Goal: Task Accomplishment & Management: Complete application form

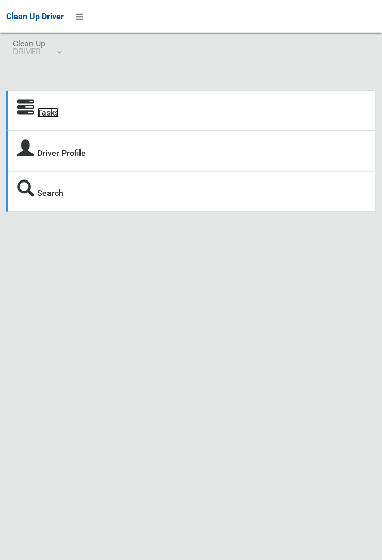
click at [44, 115] on link "Tasks" at bounding box center [48, 113] width 22 height 10
click at [53, 117] on link "Tasks" at bounding box center [48, 113] width 22 height 10
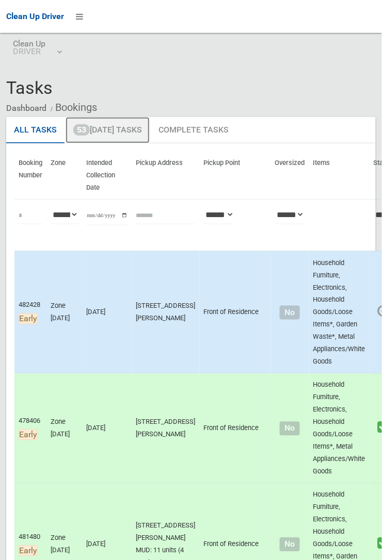
click at [129, 135] on link "53 [DATE] Tasks" at bounding box center [108, 130] width 84 height 27
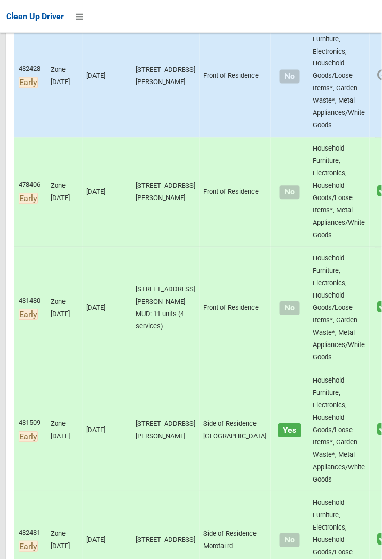
scroll to position [269, 0]
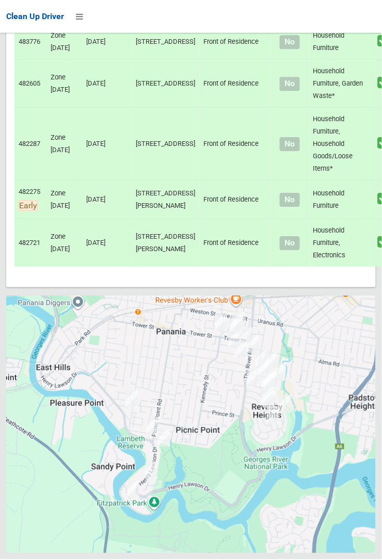
scroll to position [6239, 0]
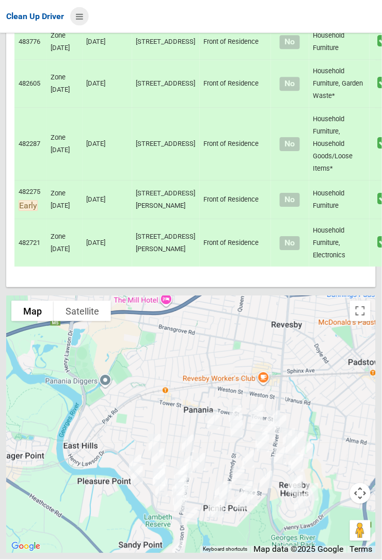
click at [83, 25] on icon at bounding box center [79, 17] width 7 height 18
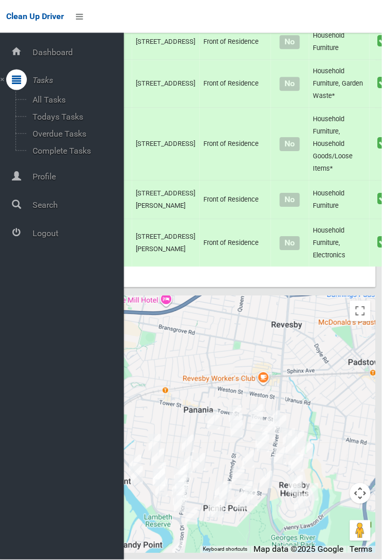
click at [52, 239] on span "Logout" at bounding box center [76, 234] width 94 height 10
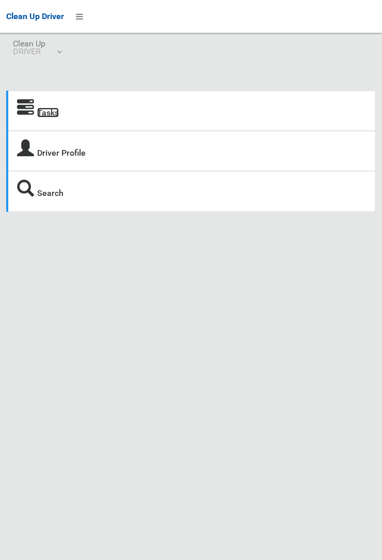
click at [56, 118] on link "Tasks" at bounding box center [48, 113] width 22 height 10
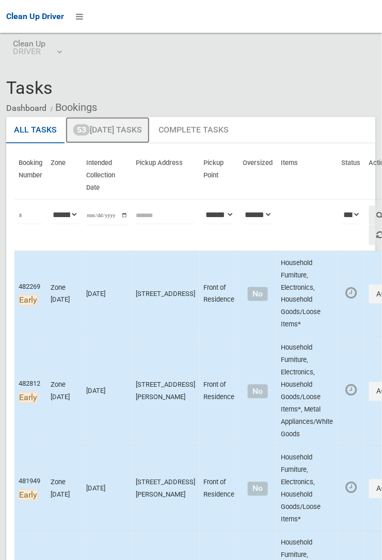
click at [118, 135] on link "53 [DATE] Tasks" at bounding box center [108, 130] width 84 height 27
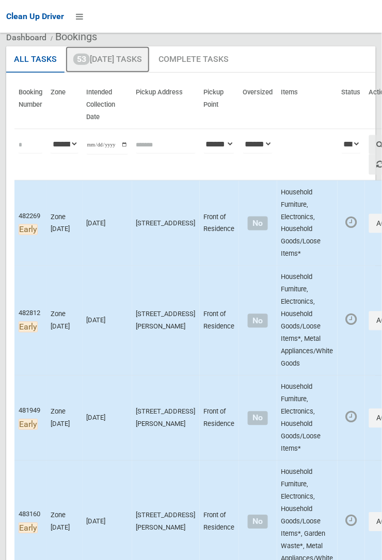
scroll to position [240, 0]
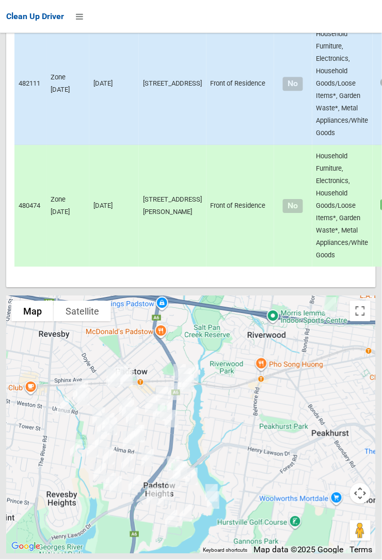
scroll to position [6698, 0]
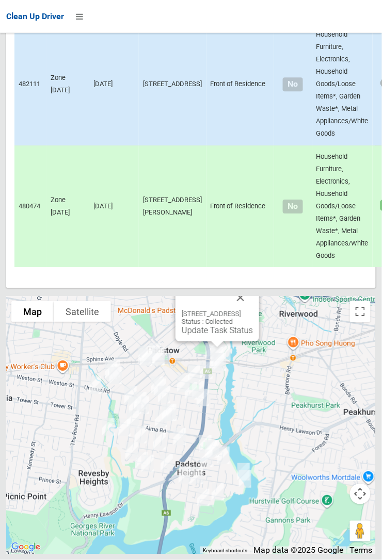
click at [253, 310] on button "Close" at bounding box center [240, 297] width 25 height 25
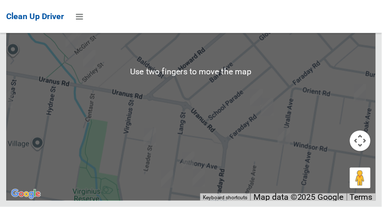
scroll to position [6962, 0]
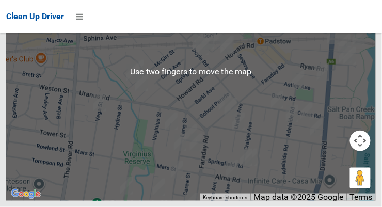
scroll to position [6990, 0]
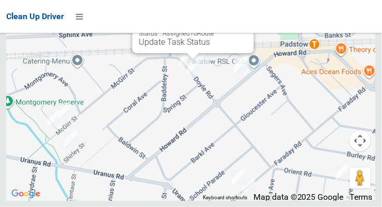
click at [237, 22] on button "Close" at bounding box center [235, 9] width 25 height 25
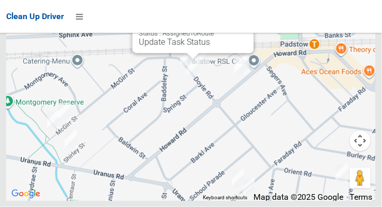
click at [241, 22] on button "Close" at bounding box center [235, 9] width 25 height 25
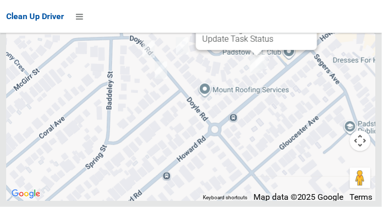
click at [304, 19] on button "Close" at bounding box center [298, 6] width 25 height 25
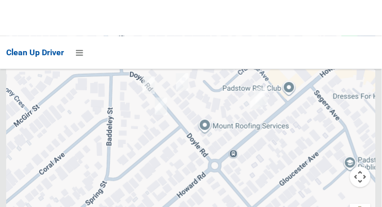
scroll to position [6698, 0]
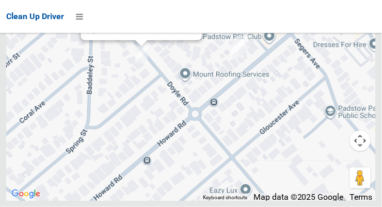
scroll to position [7034, 0]
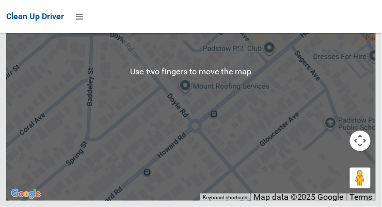
scroll to position [7061, 0]
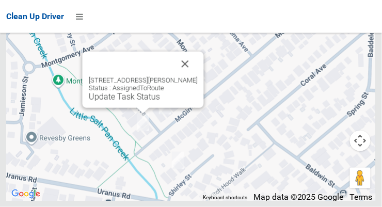
click at [183, 76] on button "Close" at bounding box center [185, 64] width 25 height 25
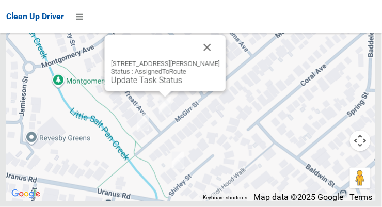
click at [213, 60] on button "Close" at bounding box center [207, 47] width 25 height 25
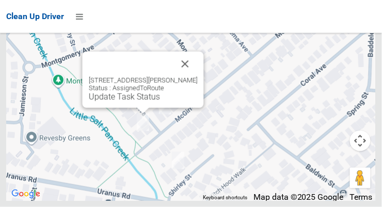
click at [93, 108] on div "52 Mc Girr Street, PADSTOW NSW 2211 Status : AssignedToRoute Update Task Status" at bounding box center [143, 80] width 121 height 56
click at [96, 102] on link "Update Task Status" at bounding box center [124, 97] width 71 height 10
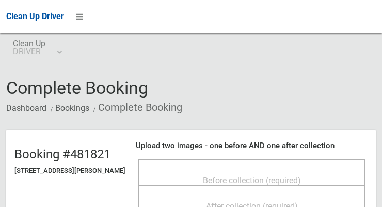
click at [182, 173] on div "Before collection (required)" at bounding box center [252, 179] width 204 height 19
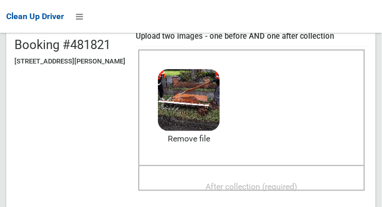
scroll to position [114, 0]
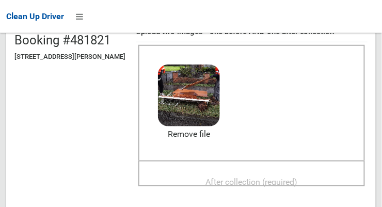
click at [257, 179] on span "After collection (required)" at bounding box center [252, 182] width 92 height 10
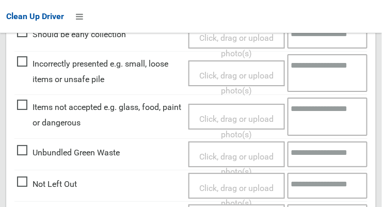
scroll to position [933, 0]
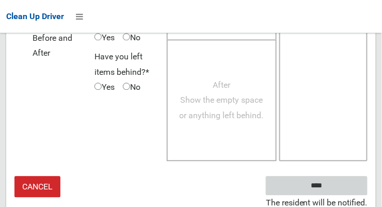
click at [282, 186] on input "****" at bounding box center [317, 185] width 102 height 19
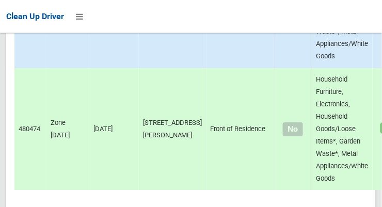
scroll to position [5241, 0]
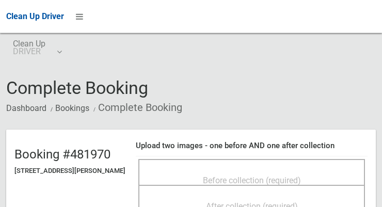
click at [167, 182] on div "Before collection (required)" at bounding box center [252, 179] width 204 height 19
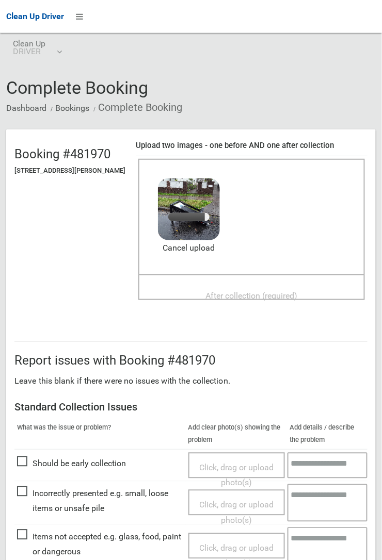
click at [185, 206] on div "After collection (required)" at bounding box center [252, 295] width 204 height 19
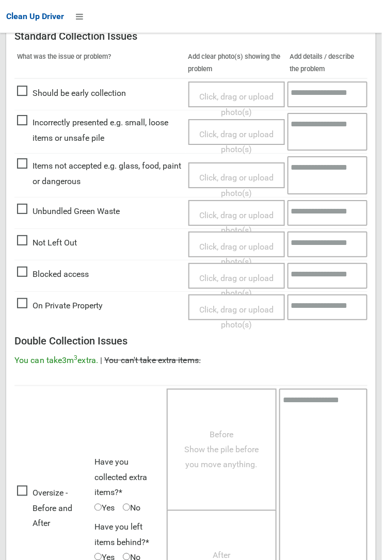
scroll to position [566, 0]
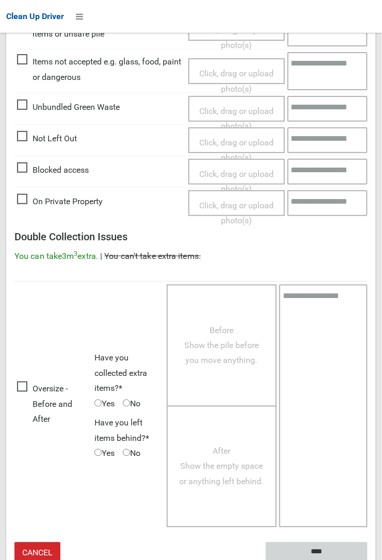
click at [282, 206] on input "****" at bounding box center [317, 552] width 102 height 19
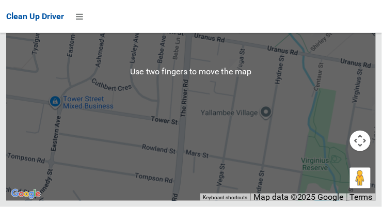
scroll to position [7030, 0]
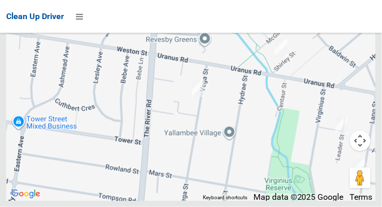
click at [134, 201] on div at bounding box center [190, 72] width 369 height 258
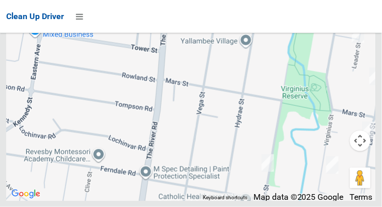
scroll to position [7034, 0]
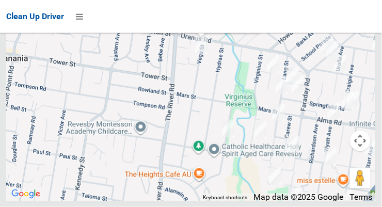
click at [153, 25] on link "Update Task Status" at bounding box center [182, 20] width 71 height 10
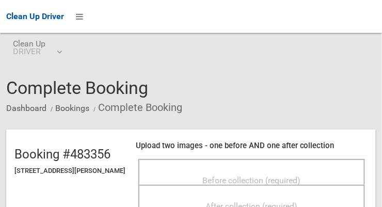
click at [203, 175] on span "Before collection (required)" at bounding box center [252, 180] width 98 height 10
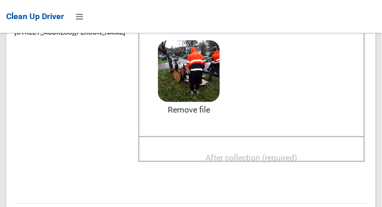
scroll to position [138, 0]
click at [179, 153] on div "After collection (required)" at bounding box center [252, 157] width 204 height 19
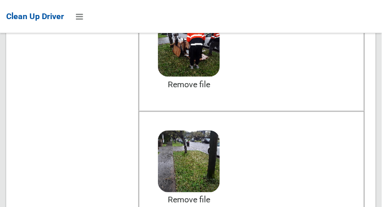
scroll to position [141, 0]
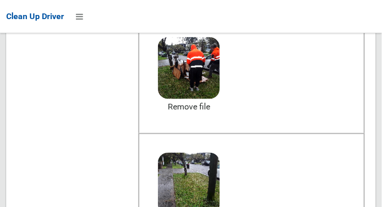
click at [110, 155] on header "Booking #483356 20 Vega Street, REVESBY NSW 2212 Upload two images - one before…" at bounding box center [190, 129] width 369 height 282
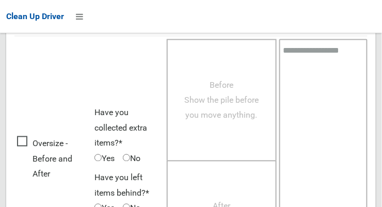
scroll to position [933, 0]
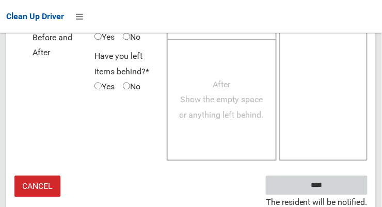
click at [286, 182] on input "****" at bounding box center [317, 185] width 102 height 19
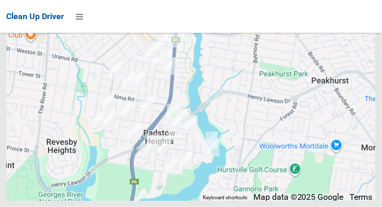
scroll to position [6955, 0]
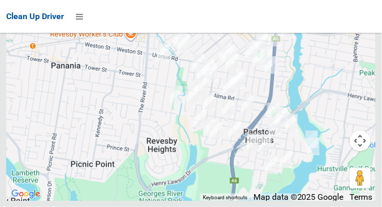
click at [357, 151] on button "Map camera controls" at bounding box center [360, 140] width 21 height 21
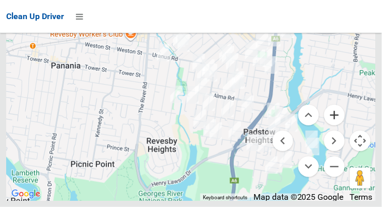
click at [331, 125] on button "Zoom in" at bounding box center [334, 115] width 21 height 21
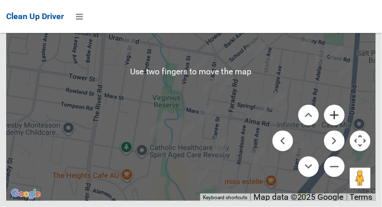
scroll to position [6894, 0]
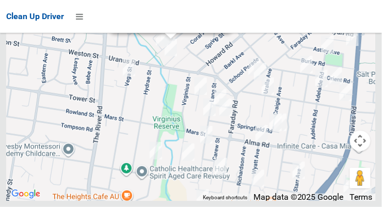
click at [136, 27] on link "Update Task Status" at bounding box center [152, 22] width 71 height 10
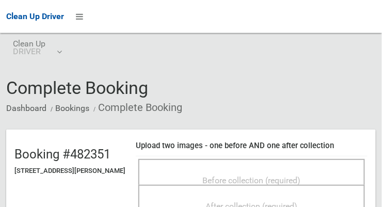
click at [205, 176] on span "Before collection (required)" at bounding box center [252, 180] width 98 height 10
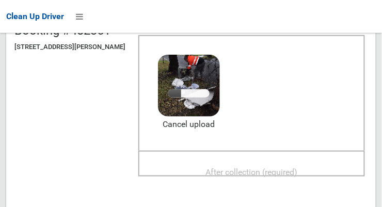
scroll to position [122, 0]
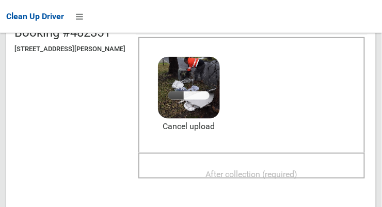
click at [181, 170] on div "After collection (required)" at bounding box center [252, 173] width 204 height 19
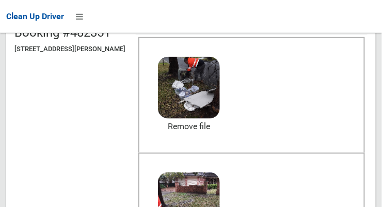
click at [87, 165] on header "Booking #482351 [STREET_ADDRESS][PERSON_NAME] Upload two images - one before AN…" at bounding box center [190, 149] width 369 height 282
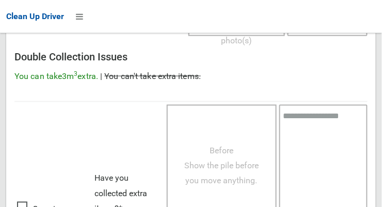
scroll to position [933, 0]
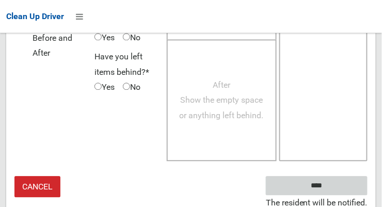
click at [279, 185] on input "****" at bounding box center [317, 185] width 102 height 19
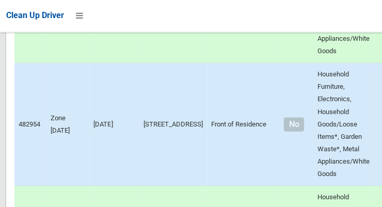
scroll to position [6955, 0]
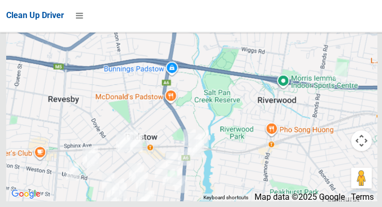
click at [354, 151] on button "Map camera controls" at bounding box center [360, 140] width 21 height 21
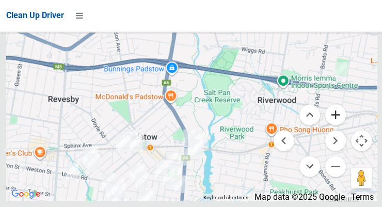
click at [330, 125] on button "Zoom in" at bounding box center [334, 115] width 21 height 21
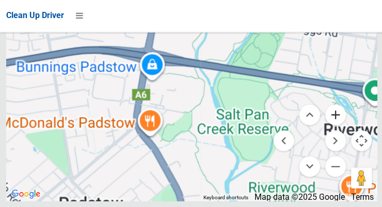
click at [331, 125] on button "Zoom in" at bounding box center [334, 115] width 21 height 21
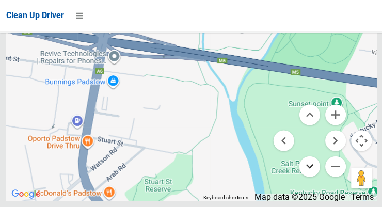
click at [307, 177] on button "Move down" at bounding box center [308, 166] width 21 height 21
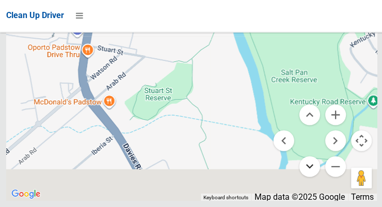
click at [301, 177] on button "Move down" at bounding box center [308, 166] width 21 height 21
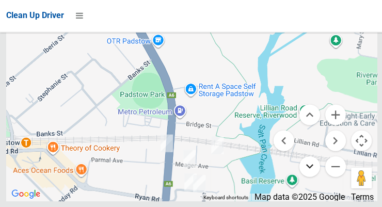
click at [305, 177] on button "Move down" at bounding box center [308, 166] width 21 height 21
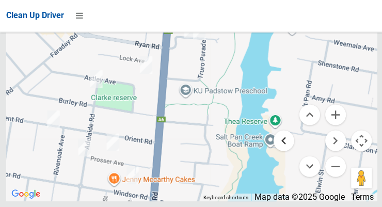
click at [276, 151] on button "Move left" at bounding box center [282, 140] width 21 height 21
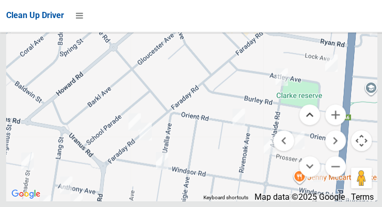
click at [307, 125] on button "Move up" at bounding box center [308, 115] width 21 height 21
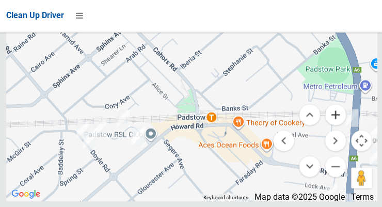
click at [334, 125] on button "Zoom in" at bounding box center [334, 115] width 21 height 21
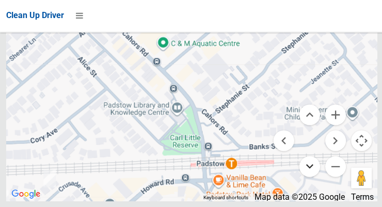
click at [307, 177] on button "Move down" at bounding box center [308, 166] width 21 height 21
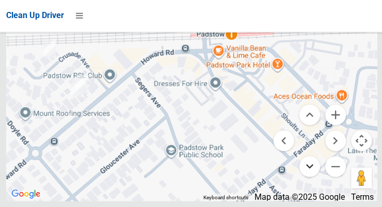
click at [308, 177] on button "Move down" at bounding box center [308, 166] width 21 height 21
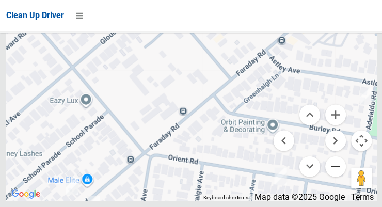
click at [332, 177] on button "Zoom out" at bounding box center [334, 166] width 21 height 21
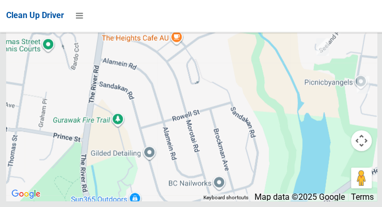
click at [360, 151] on button "Map camera controls" at bounding box center [360, 140] width 21 height 21
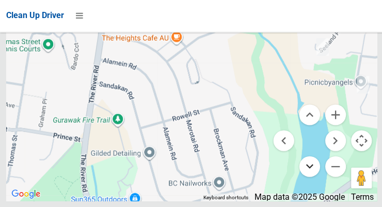
click at [308, 177] on button "Move down" at bounding box center [308, 166] width 21 height 21
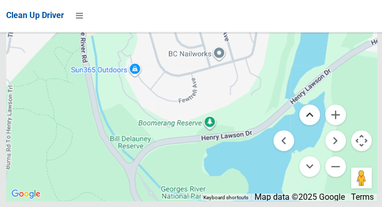
click at [305, 125] on button "Move up" at bounding box center [308, 115] width 21 height 21
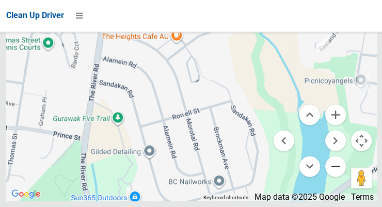
click at [331, 177] on button "Zoom out" at bounding box center [334, 166] width 21 height 21
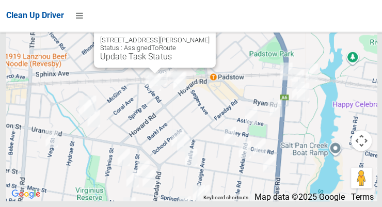
click at [197, 37] on button "Close" at bounding box center [196, 24] width 25 height 25
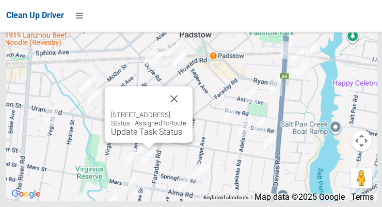
click at [186, 111] on button "Close" at bounding box center [173, 99] width 25 height 25
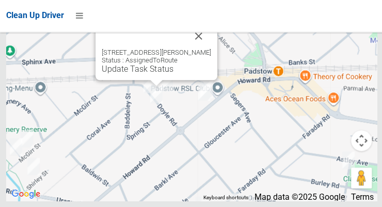
click at [199, 49] on button "Close" at bounding box center [198, 36] width 25 height 25
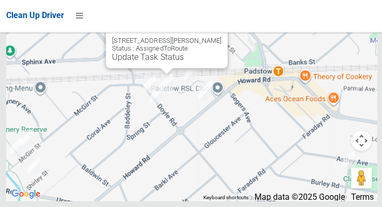
click at [211, 37] on button "Close" at bounding box center [208, 24] width 25 height 25
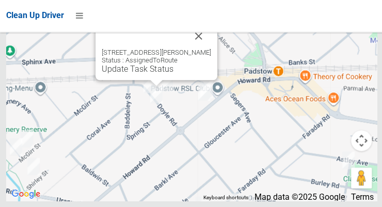
click at [198, 49] on button "Close" at bounding box center [198, 36] width 25 height 25
click at [200, 49] on button "Close" at bounding box center [198, 36] width 25 height 25
click at [199, 49] on button "Close" at bounding box center [198, 36] width 25 height 25
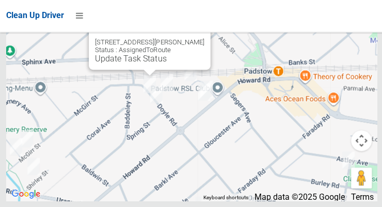
click at [190, 39] on button "Close" at bounding box center [191, 26] width 25 height 25
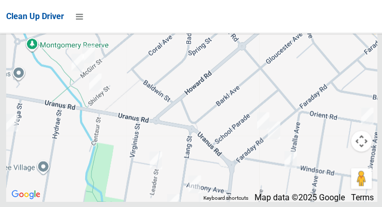
scroll to position [6869, 0]
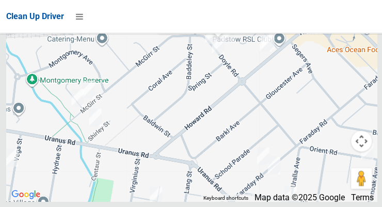
click at [174, 25] on link "Update Task Status" at bounding box center [198, 20] width 71 height 10
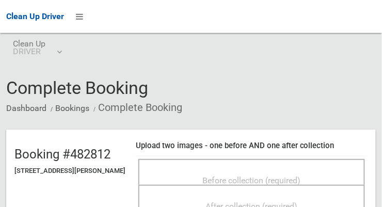
click at [192, 170] on div "Before collection (required)" at bounding box center [252, 179] width 204 height 19
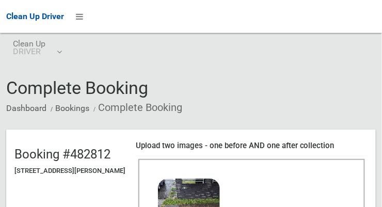
scroll to position [102, 0]
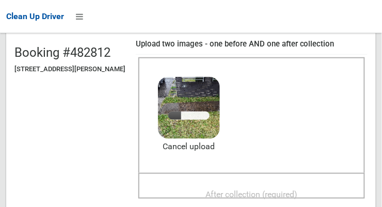
click at [298, 190] on span "After collection (required)" at bounding box center [252, 194] width 92 height 10
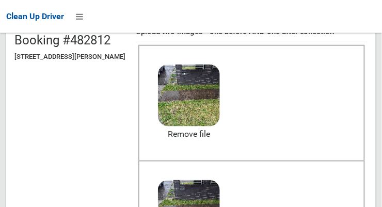
scroll to position [178, 0]
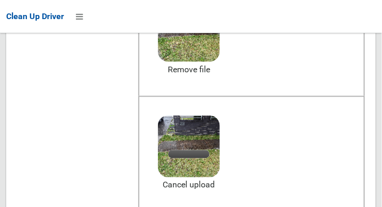
click at [57, 151] on header "Booking #482812 [STREET_ADDRESS][PERSON_NAME] Upload two images - one before AN…" at bounding box center [190, 92] width 369 height 282
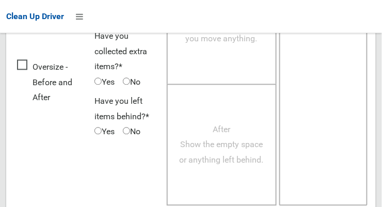
scroll to position [933, 0]
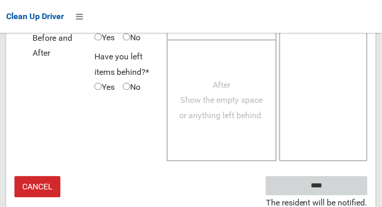
click at [332, 190] on input "****" at bounding box center [317, 185] width 102 height 19
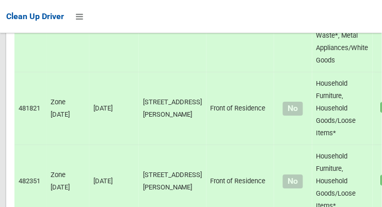
scroll to position [6955, 0]
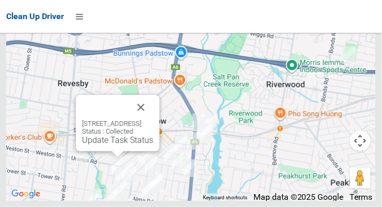
click at [153, 120] on button "Close" at bounding box center [140, 107] width 25 height 25
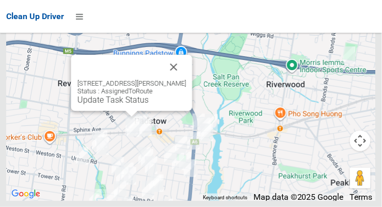
click at [88, 105] on link "Update Task Status" at bounding box center [112, 100] width 71 height 10
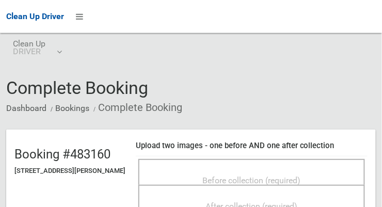
click at [171, 174] on div "Before collection (required)" at bounding box center [252, 179] width 204 height 19
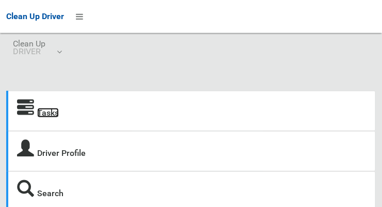
click at [50, 115] on link "Tasks" at bounding box center [48, 113] width 22 height 10
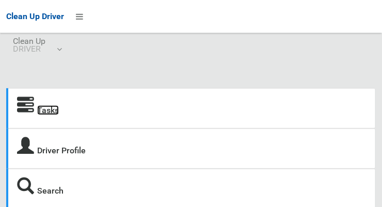
scroll to position [23, 0]
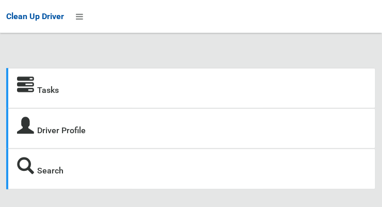
click at [4, 35] on div "Tasks Driver Profile Search" at bounding box center [191, 115] width 382 height 185
click at [6, 147] on div "Driver Profile" at bounding box center [190, 128] width 369 height 40
click at [52, 94] on link "Tasks" at bounding box center [48, 90] width 22 height 10
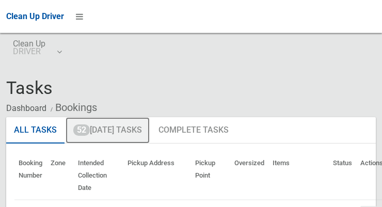
click at [111, 133] on link "52 [DATE] Tasks" at bounding box center [108, 130] width 84 height 27
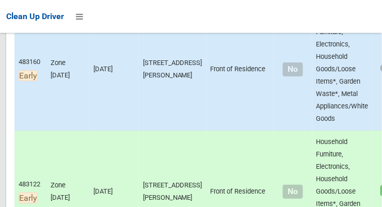
scroll to position [522, 0]
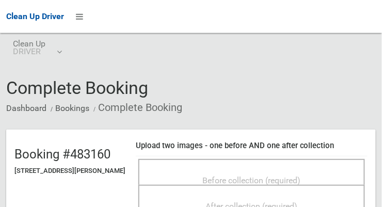
click at [292, 175] on span "Before collection (required)" at bounding box center [252, 180] width 98 height 10
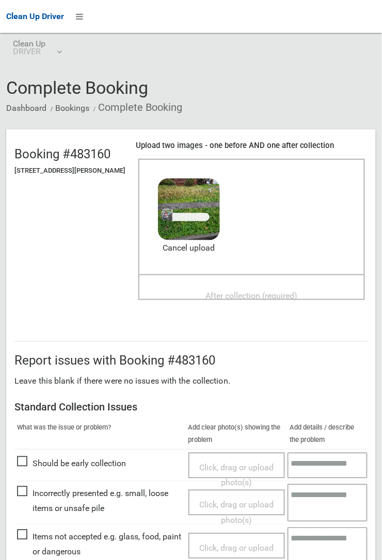
click at [298, 206] on span "After collection (required)" at bounding box center [252, 296] width 92 height 10
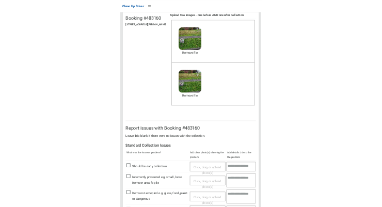
scroll to position [566, 0]
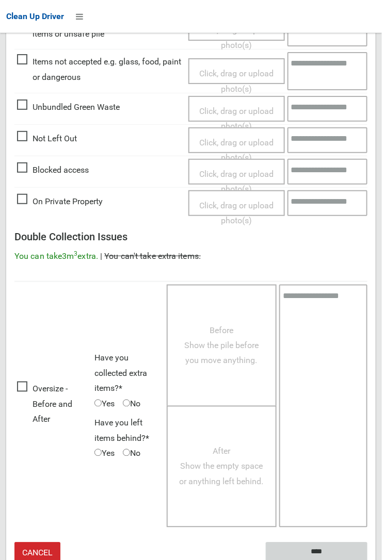
click at [367, 206] on input "****" at bounding box center [317, 552] width 102 height 19
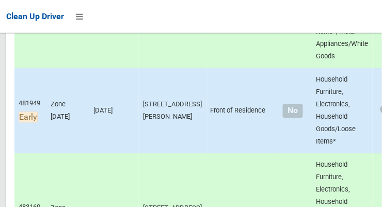
scroll to position [379, 0]
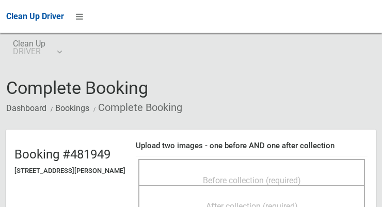
click at [271, 178] on span "Before collection (required)" at bounding box center [252, 180] width 98 height 10
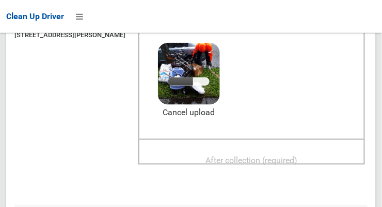
scroll to position [135, 0]
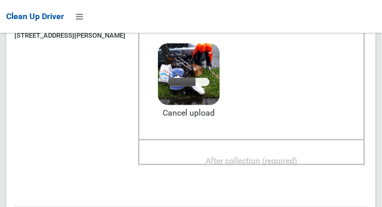
click at [197, 157] on div "After collection (required)" at bounding box center [252, 160] width 204 height 19
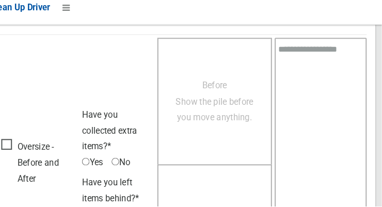
scroll to position [933, 0]
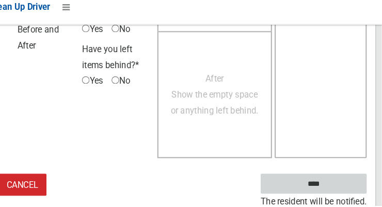
click at [286, 186] on input "****" at bounding box center [317, 185] width 102 height 19
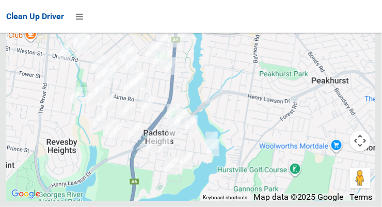
scroll to position [6955, 0]
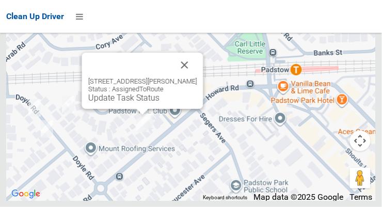
click at [186, 77] on button "Close" at bounding box center [184, 65] width 25 height 25
click at [189, 77] on button "Close" at bounding box center [184, 65] width 25 height 25
click at [184, 77] on button "Close" at bounding box center [184, 65] width 25 height 25
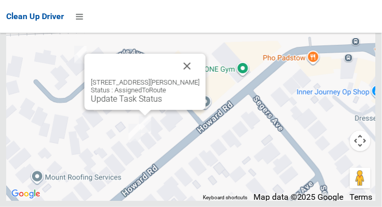
click at [194, 78] on button "Close" at bounding box center [187, 66] width 25 height 25
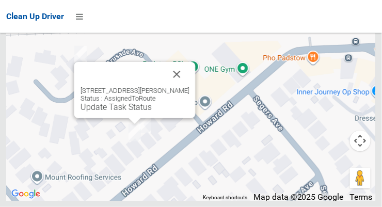
click at [128, 112] on link "Update Task Status" at bounding box center [115, 107] width 71 height 10
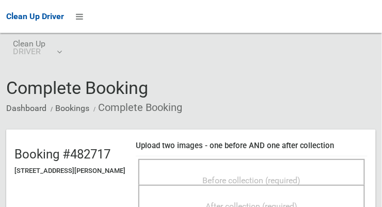
click at [271, 179] on span "Before collection (required)" at bounding box center [252, 180] width 98 height 10
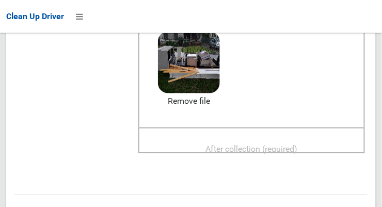
scroll to position [146, 0]
click at [209, 144] on span "After collection (required)" at bounding box center [252, 149] width 92 height 10
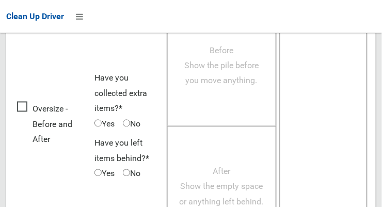
scroll to position [933, 0]
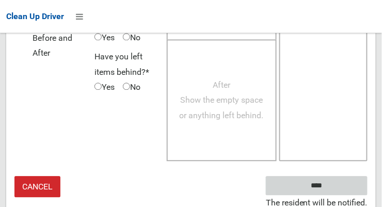
click at [296, 182] on input "****" at bounding box center [317, 185] width 102 height 19
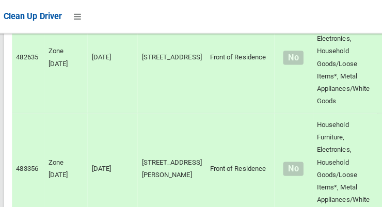
scroll to position [4879, 0]
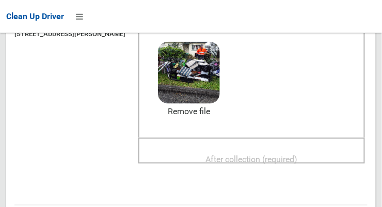
scroll to position [136, 0]
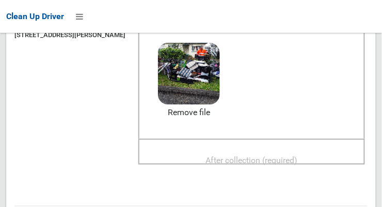
click at [90, 113] on header "Booking #481083 [STREET_ADDRESS][PERSON_NAME] Upload two images - one before AN…" at bounding box center [190, 89] width 369 height 191
click at [182, 150] on div "After collection (required)" at bounding box center [252, 159] width 204 height 19
click at [208, 156] on span "After collection (required)" at bounding box center [252, 160] width 92 height 10
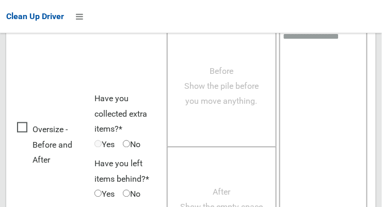
scroll to position [932, 0]
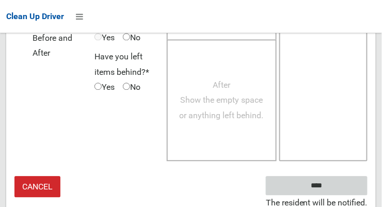
click at [284, 185] on input "****" at bounding box center [317, 185] width 102 height 19
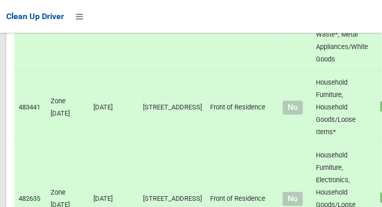
scroll to position [4739, 0]
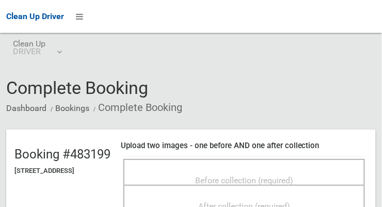
click at [288, 181] on span "Before collection (required)" at bounding box center [244, 180] width 98 height 10
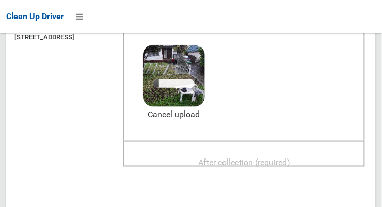
scroll to position [135, 0]
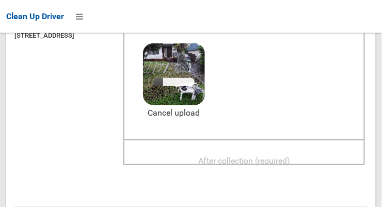
click at [185, 151] on div "After collection (required)" at bounding box center [244, 160] width 219 height 19
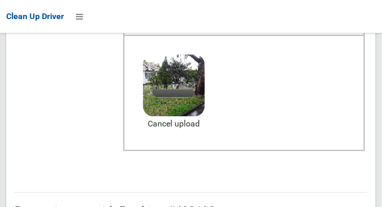
scroll to position [237, 0]
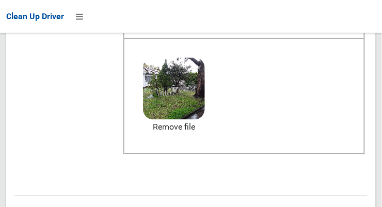
click at [68, 120] on header "Booking #483199 4 Crusade Avenue, PADSTOW NSW 2211 Upload two images - one befo…" at bounding box center [190, 34] width 369 height 282
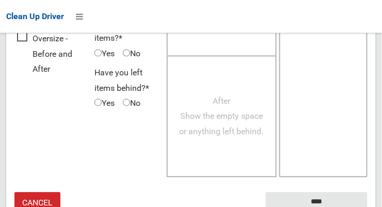
scroll to position [933, 0]
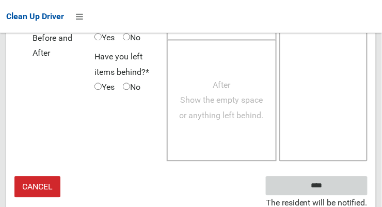
click at [291, 181] on input "****" at bounding box center [317, 185] width 102 height 19
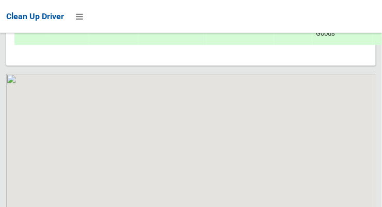
scroll to position [6955, 0]
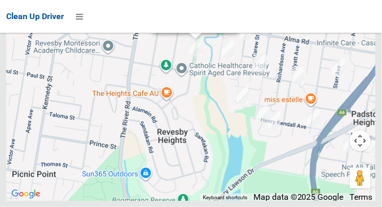
click at [103, 81] on div "90 Centaur Street, REVESBY NSW 2212 Status : AssignedToRoute Update Task Status" at bounding box center [190, 72] width 369 height 258
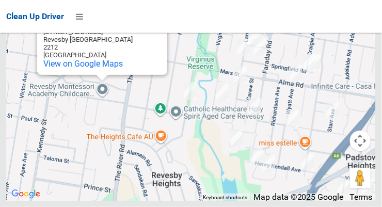
click at [150, 27] on button "Close" at bounding box center [148, 14] width 25 height 25
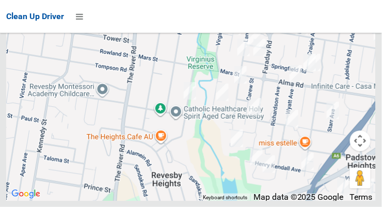
click at [174, 93] on div at bounding box center [190, 72] width 369 height 258
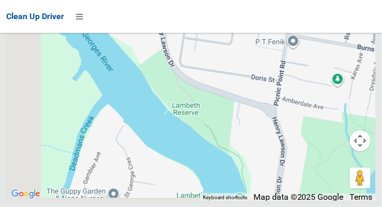
click at [357, 151] on button "Map camera controls" at bounding box center [360, 140] width 21 height 21
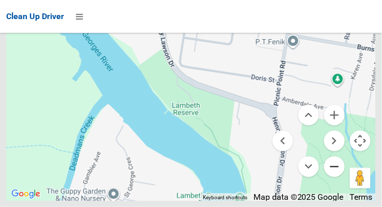
click at [332, 177] on button "Zoom out" at bounding box center [334, 166] width 21 height 21
click at [333, 177] on button "Zoom out" at bounding box center [334, 166] width 21 height 21
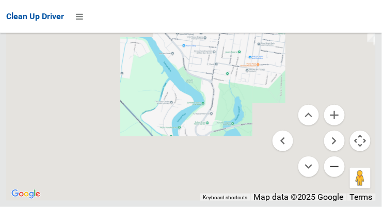
click at [334, 177] on button "Zoom out" at bounding box center [334, 166] width 21 height 21
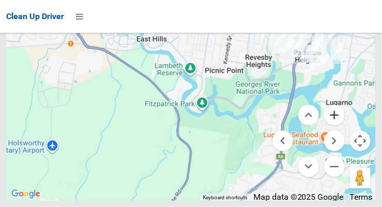
click at [332, 125] on button "Zoom in" at bounding box center [334, 115] width 21 height 21
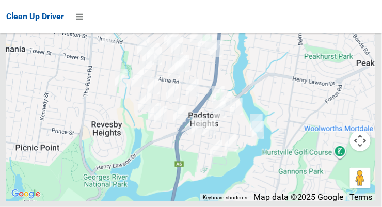
click at [362, 151] on button "Map camera controls" at bounding box center [360, 140] width 21 height 21
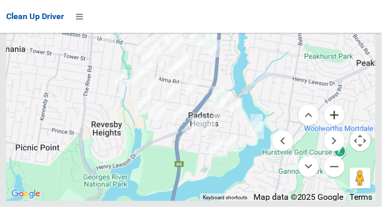
click at [331, 125] on button "Zoom in" at bounding box center [334, 115] width 21 height 21
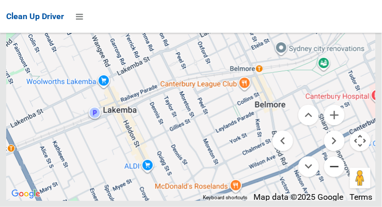
click at [325, 177] on button "Zoom out" at bounding box center [334, 166] width 21 height 21
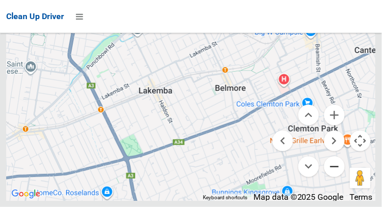
click at [333, 177] on button "Zoom out" at bounding box center [334, 166] width 21 height 21
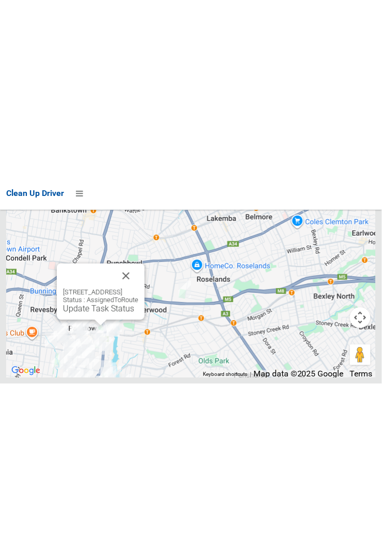
scroll to position [6496, 0]
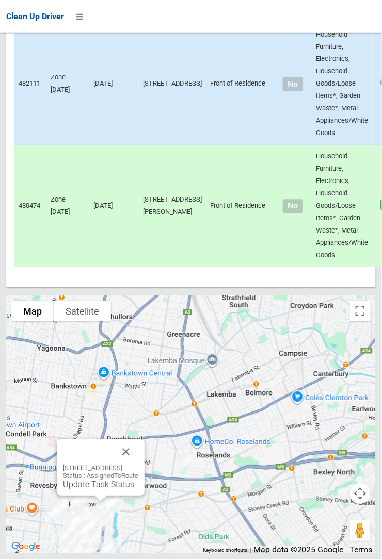
click at [264, 165] on div at bounding box center [191, 280] width 382 height 560
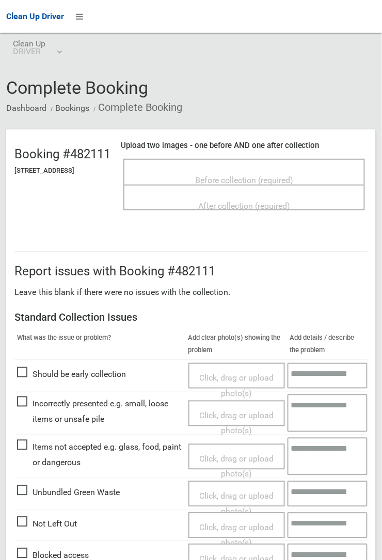
click at [205, 175] on span "Before collection (required)" at bounding box center [244, 180] width 98 height 10
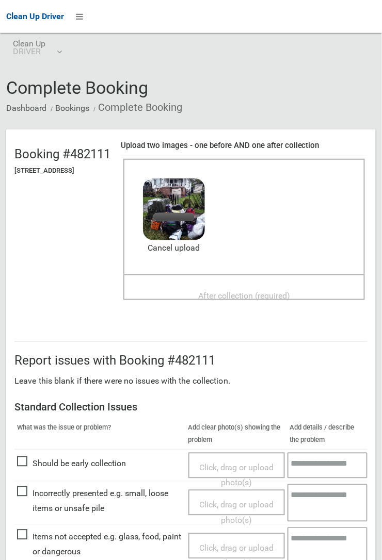
click at [365, 247] on div "Before collection (required) 4.3 MB 2025-09-1110.21.327837535478118153279.jpg C…" at bounding box center [243, 217] width 241 height 116
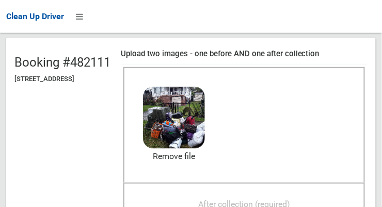
scroll to position [92, 0]
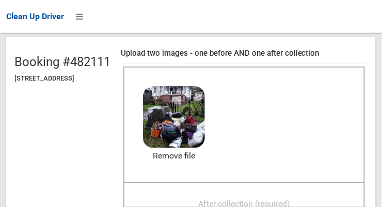
click at [196, 206] on div "After collection (required)" at bounding box center [244, 202] width 219 height 19
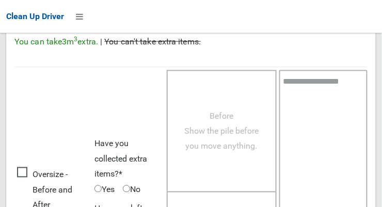
scroll to position [781, 0]
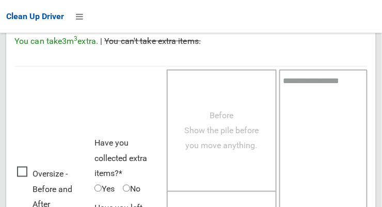
scroll to position [781, 0]
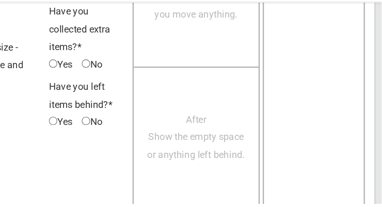
scroll to position [933, 0]
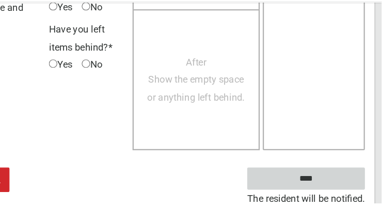
click at [286, 182] on input "****" at bounding box center [317, 185] width 102 height 19
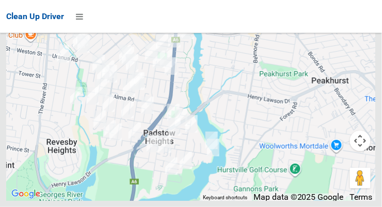
scroll to position [6917, 0]
click at [77, 18] on icon at bounding box center [79, 17] width 7 height 18
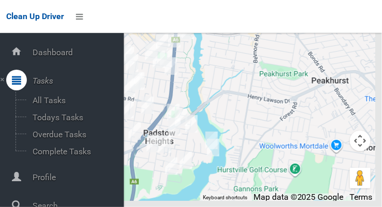
click at [34, 182] on span "Profile" at bounding box center [76, 177] width 94 height 10
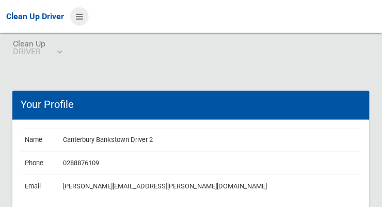
click at [83, 21] on icon at bounding box center [79, 17] width 7 height 18
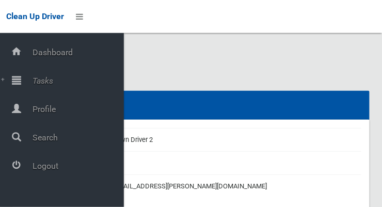
click at [41, 171] on span "Logout" at bounding box center [76, 166] width 94 height 10
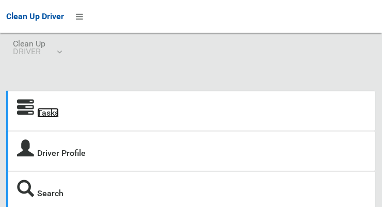
click at [43, 109] on link "Tasks" at bounding box center [48, 113] width 22 height 10
click at [42, 113] on link "Tasks" at bounding box center [48, 113] width 22 height 10
click at [24, 111] on icon at bounding box center [25, 108] width 17 height 17
click at [31, 113] on icon at bounding box center [25, 108] width 17 height 17
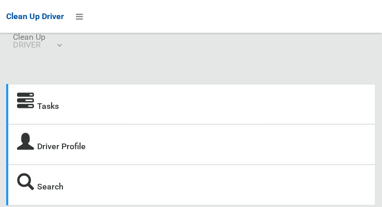
scroll to position [23, 0]
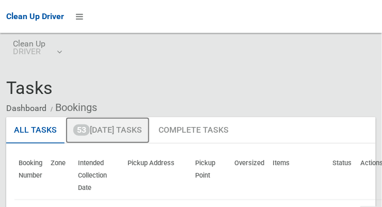
click at [130, 134] on link "53 [DATE] Tasks" at bounding box center [108, 130] width 84 height 27
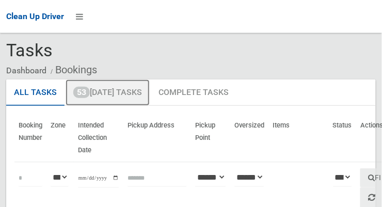
scroll to position [40, 0]
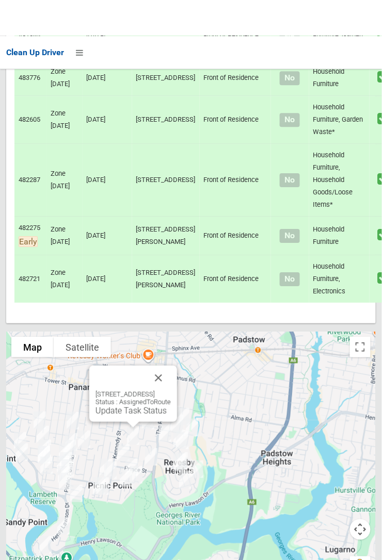
scroll to position [6240, 0]
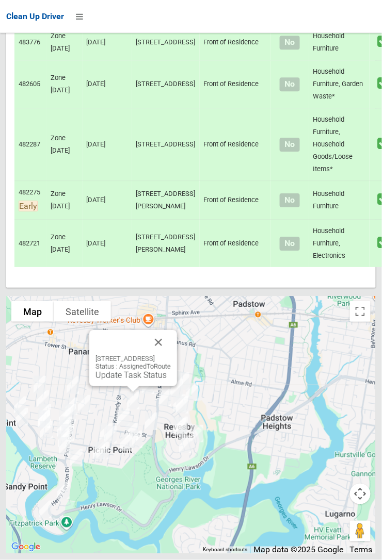
click at [95, 206] on link "Update Task Status" at bounding box center [130, 375] width 71 height 10
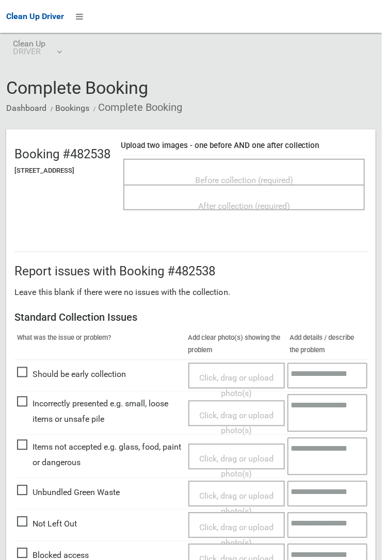
click at [225, 182] on span "Before collection (required)" at bounding box center [244, 180] width 98 height 10
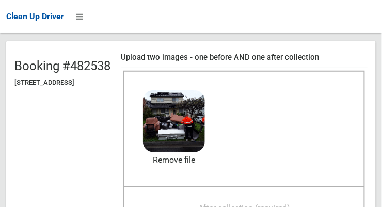
scroll to position [93, 0]
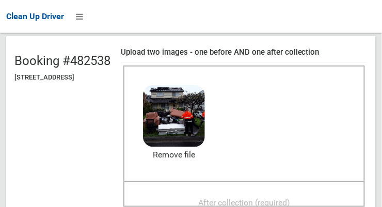
click at [267, 198] on span "After collection (required)" at bounding box center [244, 203] width 92 height 10
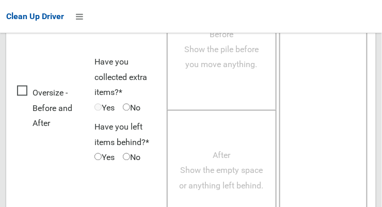
scroll to position [933, 0]
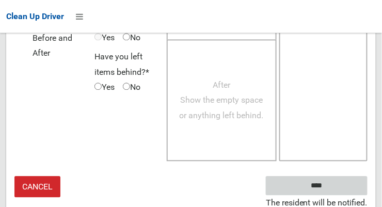
click at [335, 181] on input "****" at bounding box center [317, 185] width 102 height 19
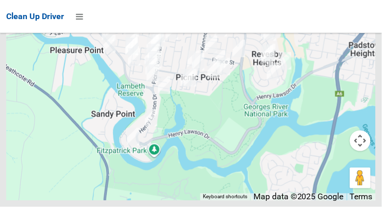
scroll to position [6561, 0]
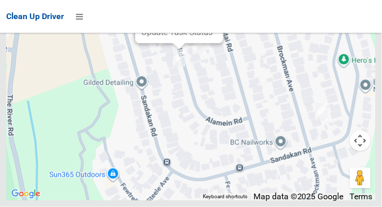
click at [135, 43] on div "45 Alamein Road, REVESBY HEIGHTS NSW 2212 Status : AssignedToRoute Update Task …" at bounding box center [179, 15] width 88 height 56
click at [154, 37] on link "Update Task Status" at bounding box center [176, 32] width 71 height 10
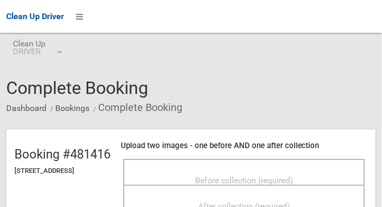
click at [282, 181] on span "Before collection (required)" at bounding box center [244, 180] width 98 height 10
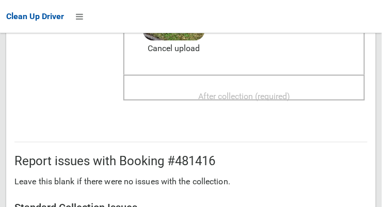
scroll to position [200, 0]
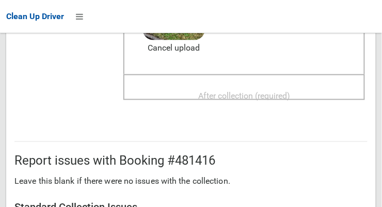
click at [278, 94] on span "After collection (required)" at bounding box center [244, 96] width 92 height 10
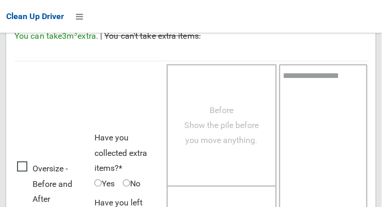
scroll to position [933, 0]
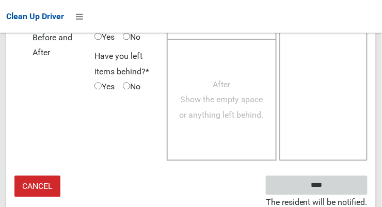
click at [332, 190] on input "****" at bounding box center [317, 185] width 102 height 19
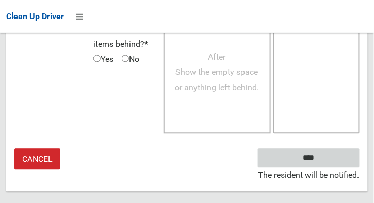
scroll to position [961, 0]
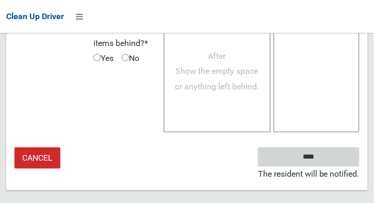
click at [282, 167] on input "****" at bounding box center [309, 157] width 102 height 19
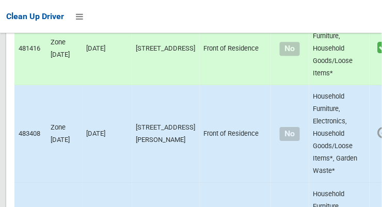
scroll to position [1621, 0]
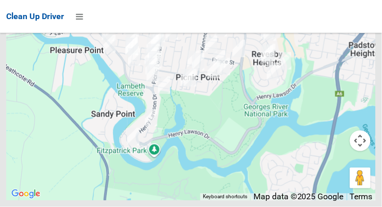
scroll to position [6582, 0]
click at [246, 34] on link "Update Task Status" at bounding box center [267, 29] width 71 height 10
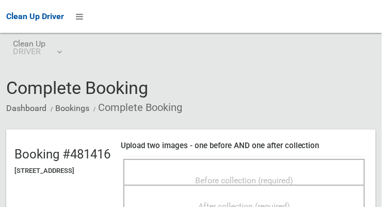
click at [293, 177] on span "Before collection (required)" at bounding box center [244, 180] width 98 height 10
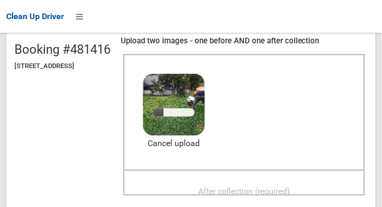
scroll to position [129, 0]
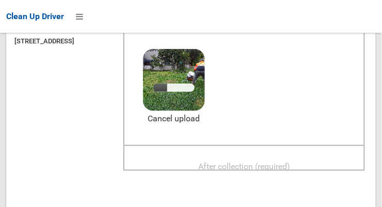
click at [290, 161] on span "After collection (required)" at bounding box center [244, 166] width 92 height 10
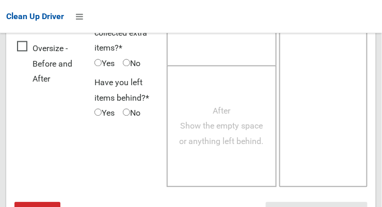
scroll to position [933, 0]
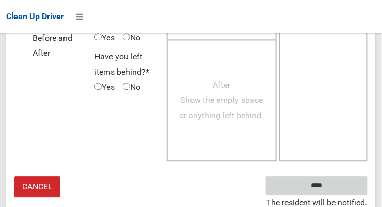
click at [280, 186] on input "****" at bounding box center [317, 185] width 102 height 19
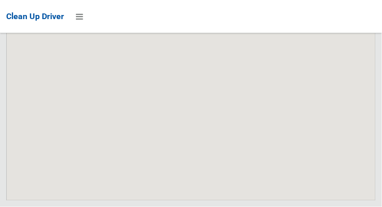
scroll to position [6607, 0]
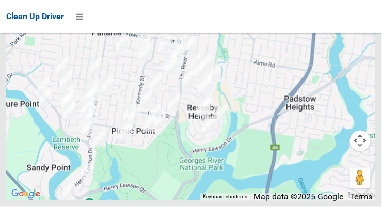
click at [357, 151] on button "Map camera controls" at bounding box center [360, 140] width 21 height 21
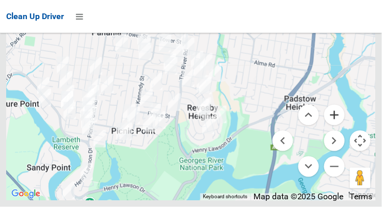
click at [332, 125] on button "Zoom in" at bounding box center [334, 115] width 21 height 21
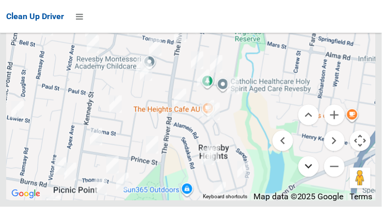
click at [306, 177] on button "Move down" at bounding box center [308, 166] width 21 height 21
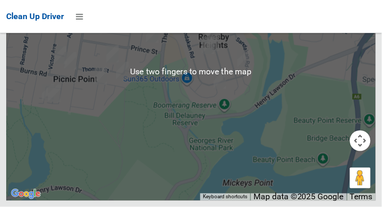
scroll to position [6547, 0]
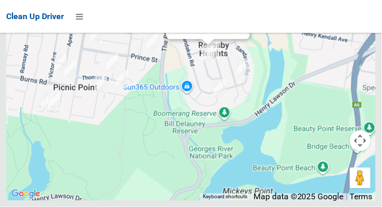
click at [166, 39] on div "45 Alamein Road, REVESBY HEIGHTS NSW 2212 Status : Collected Update Task Status" at bounding box center [208, 11] width 84 height 56
click at [172, 33] on link "Update Task Status" at bounding box center [207, 28] width 71 height 10
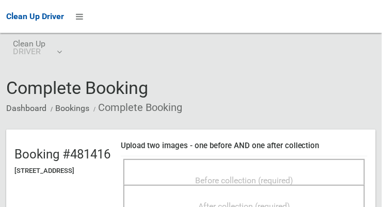
click at [219, 176] on span "Before collection (required)" at bounding box center [244, 180] width 98 height 10
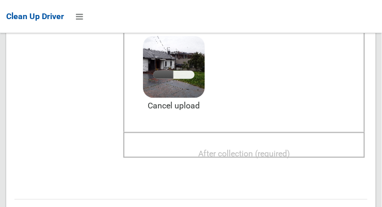
scroll to position [146, 0]
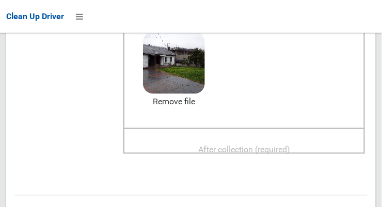
click at [197, 148] on div "After collection (required)" at bounding box center [244, 148] width 219 height 19
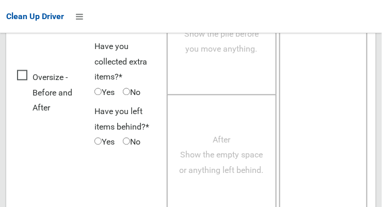
scroll to position [933, 0]
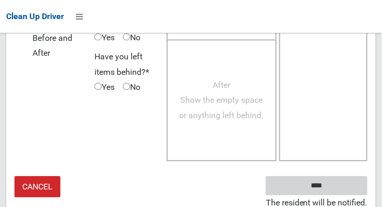
click at [287, 183] on input "****" at bounding box center [317, 185] width 102 height 19
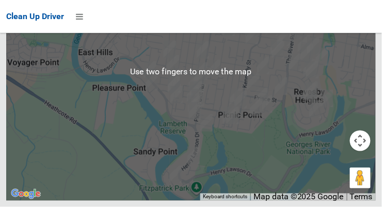
scroll to position [6599, 0]
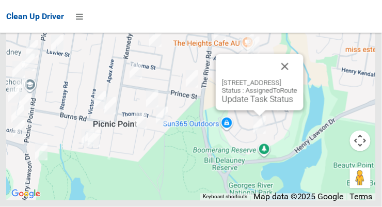
click at [297, 79] on button "Close" at bounding box center [284, 66] width 25 height 25
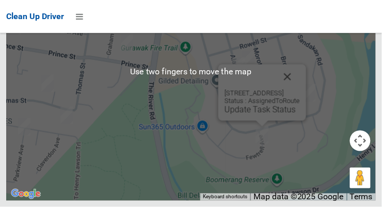
scroll to position [6558, 0]
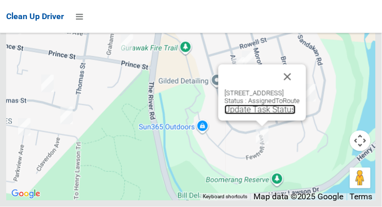
click at [224, 115] on link "Update Task Status" at bounding box center [259, 110] width 71 height 10
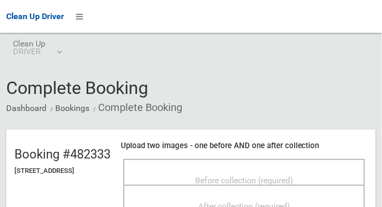
click at [196, 178] on div "Before collection (required)" at bounding box center [244, 179] width 219 height 19
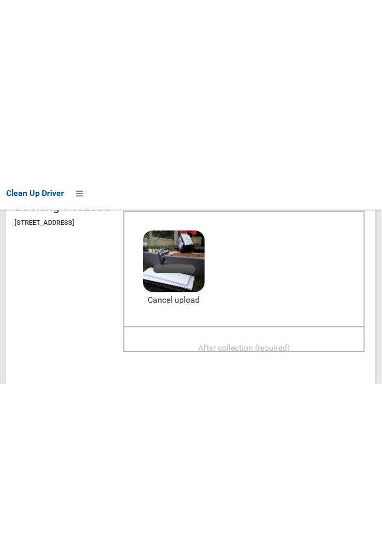
scroll to position [128, 0]
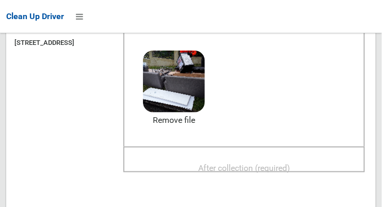
click at [268, 172] on span "After collection (required)" at bounding box center [244, 168] width 92 height 10
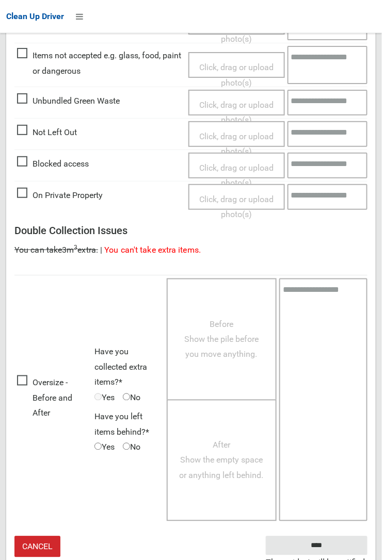
scroll to position [574, 0]
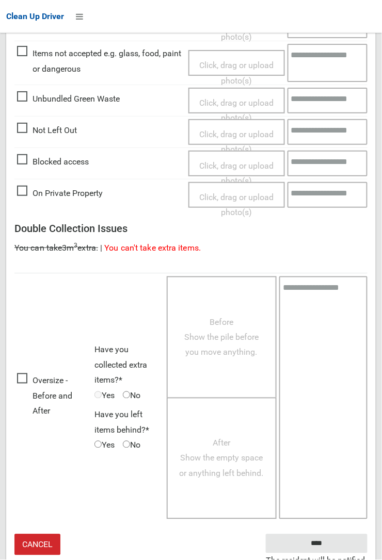
click at [278, 206] on small "The resident will be notified." at bounding box center [317, 560] width 102 height 15
click at [367, 206] on input "****" at bounding box center [317, 543] width 102 height 19
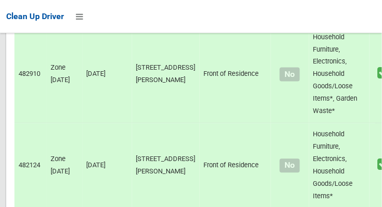
scroll to position [6607, 0]
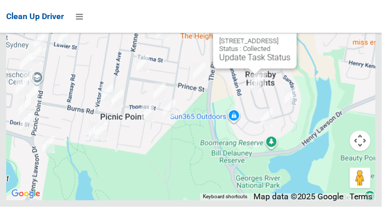
click at [219, 62] on link "Update Task Status" at bounding box center [254, 58] width 71 height 10
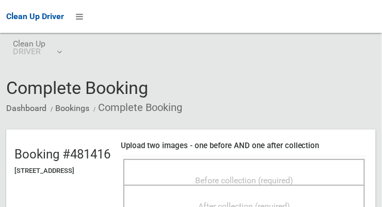
click at [219, 175] on span "Before collection (required)" at bounding box center [244, 180] width 98 height 10
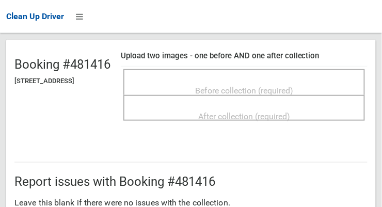
scroll to position [88, 0]
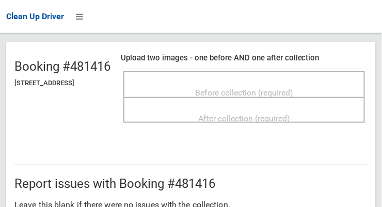
click at [238, 94] on span "Before collection (required)" at bounding box center [244, 93] width 98 height 10
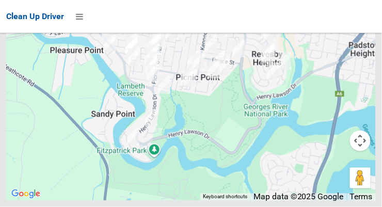
scroll to position [6579, 0]
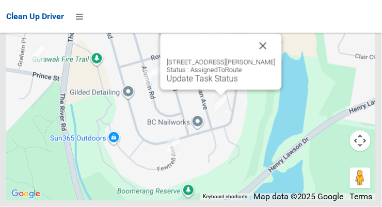
click at [275, 58] on button "Close" at bounding box center [263, 46] width 25 height 25
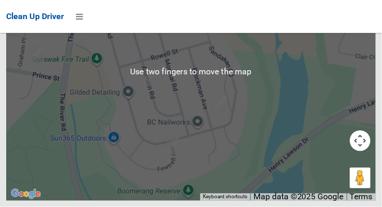
scroll to position [6583, 0]
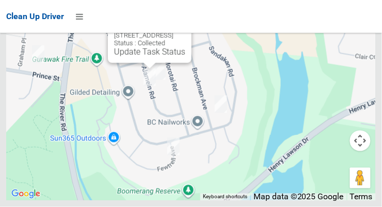
click at [185, 31] on button "Close" at bounding box center [172, 19] width 25 height 25
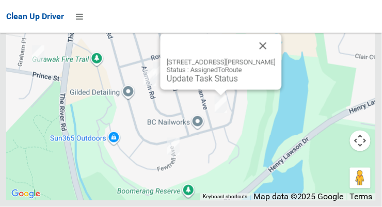
click at [167, 84] on link "Update Task Status" at bounding box center [202, 79] width 71 height 10
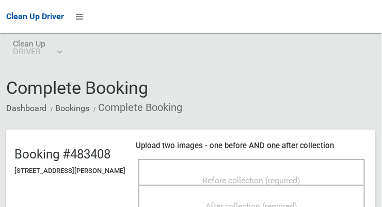
click at [224, 185] on span "Before collection (required)" at bounding box center [252, 180] width 98 height 10
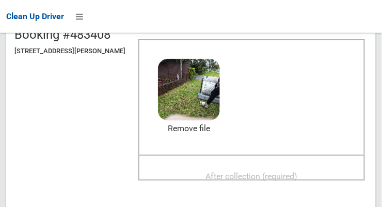
scroll to position [128, 0]
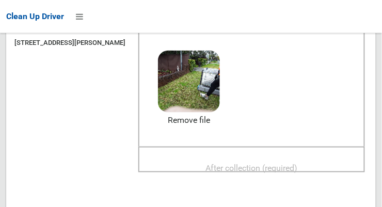
click at [291, 171] on span "After collection (required)" at bounding box center [252, 168] width 92 height 10
click at [269, 170] on span "After collection (required)" at bounding box center [252, 168] width 92 height 10
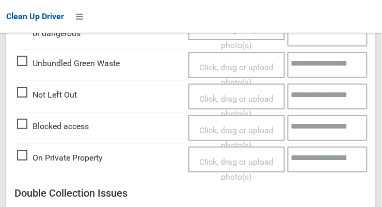
scroll to position [941, 0]
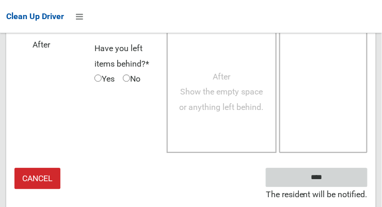
click at [332, 185] on input "****" at bounding box center [317, 177] width 102 height 19
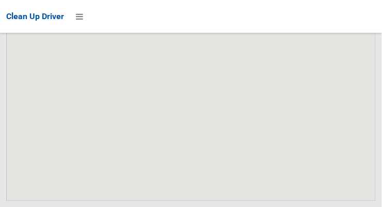
scroll to position [6607, 0]
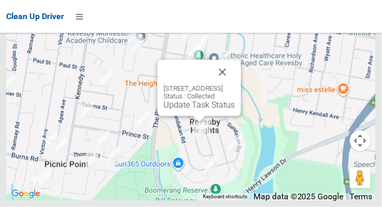
click at [157, 116] on div "[STREET_ADDRESS] Status : Collected Update Task Status" at bounding box center [199, 88] width 84 height 56
click at [165, 110] on link "Update Task Status" at bounding box center [199, 105] width 71 height 10
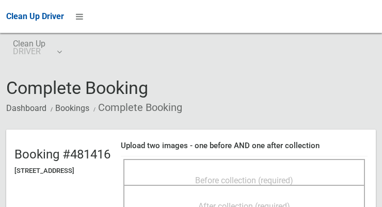
click at [197, 170] on div "Before collection (required)" at bounding box center [244, 179] width 219 height 19
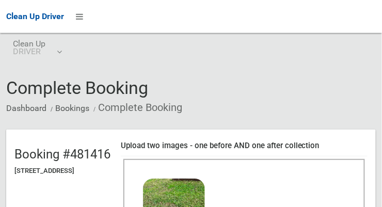
scroll to position [133, 0]
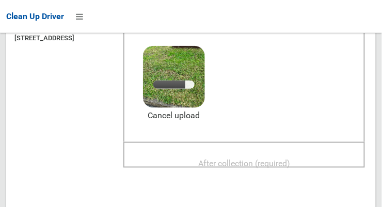
click at [204, 156] on div "After collection (required)" at bounding box center [244, 162] width 219 height 19
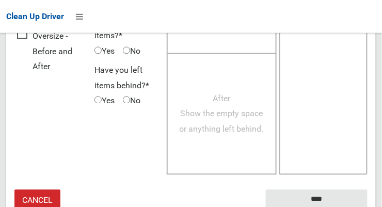
scroll to position [933, 0]
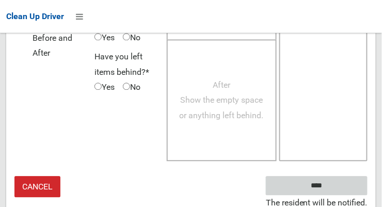
click at [284, 185] on input "****" at bounding box center [317, 185] width 102 height 19
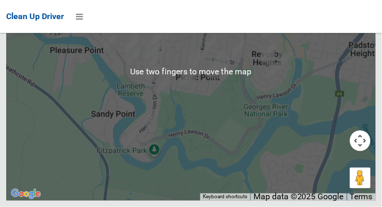
scroll to position [6574, 0]
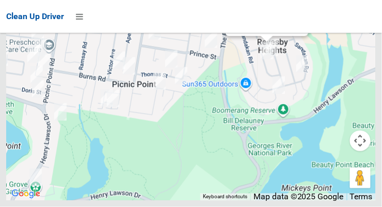
click at [231, 30] on link "Update Task Status" at bounding box center [266, 25] width 71 height 10
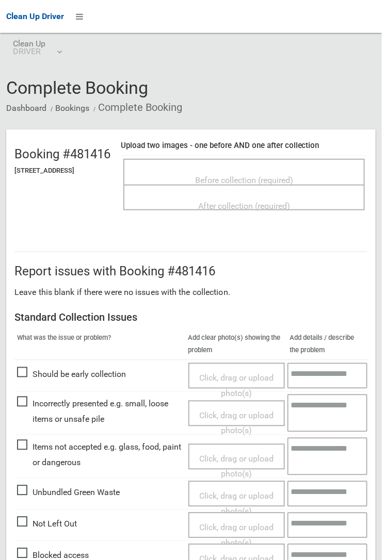
click at [260, 176] on span "Before collection (required)" at bounding box center [244, 180] width 98 height 10
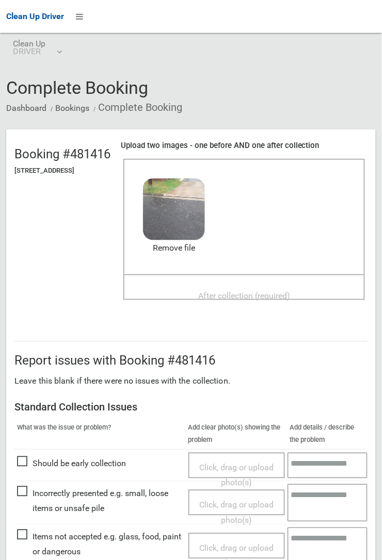
click at [245, 206] on span "After collection (required)" at bounding box center [244, 296] width 92 height 10
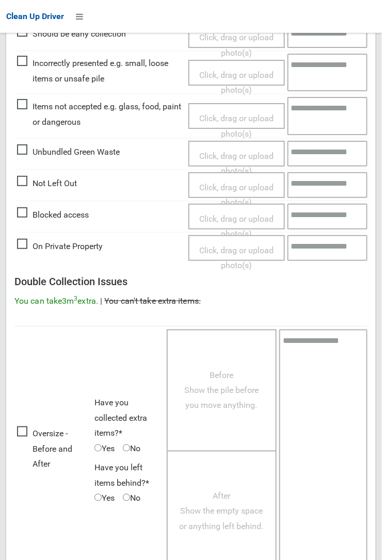
scroll to position [566, 0]
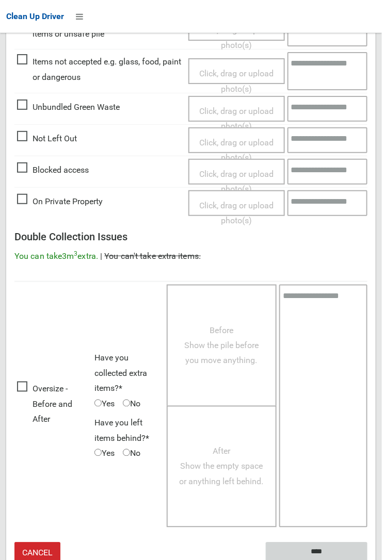
click at [322, 206] on input "****" at bounding box center [317, 552] width 102 height 19
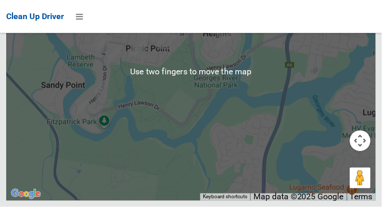
scroll to position [6508, 0]
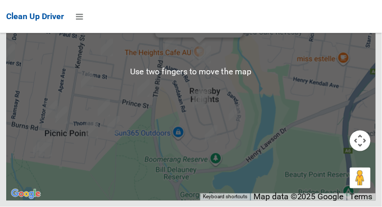
scroll to position [6545, 0]
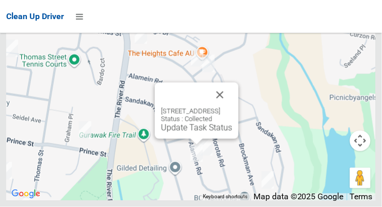
scroll to position [6606, 0]
click at [232, 107] on button "Close" at bounding box center [219, 95] width 25 height 25
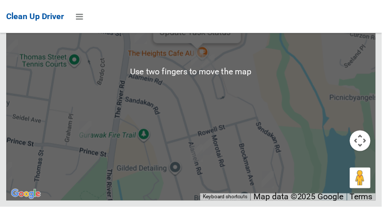
scroll to position [6573, 0]
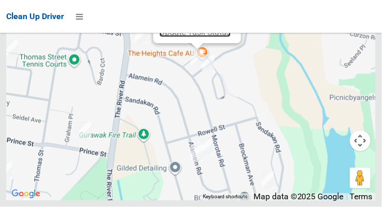
click at [171, 37] on link "Update Task Status" at bounding box center [194, 32] width 71 height 10
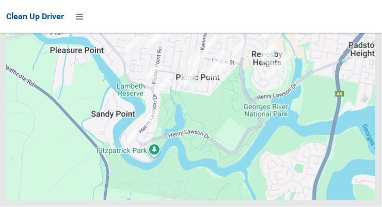
scroll to position [6573, 0]
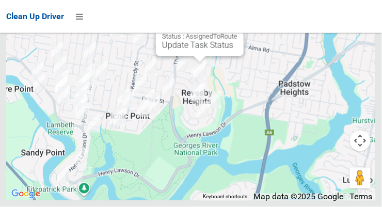
click at [237, 25] on button "Close" at bounding box center [225, 12] width 25 height 25
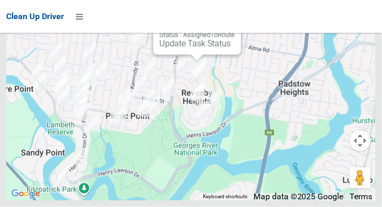
click at [235, 23] on button "Close" at bounding box center [222, 10] width 25 height 25
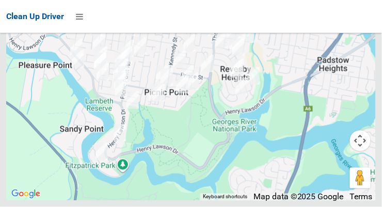
click at [354, 151] on button "Map camera controls" at bounding box center [360, 140] width 21 height 21
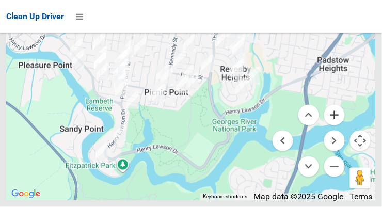
click at [331, 125] on button "Zoom in" at bounding box center [334, 115] width 21 height 21
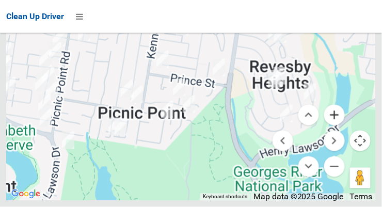
click at [333, 125] on button "Zoom in" at bounding box center [334, 115] width 21 height 21
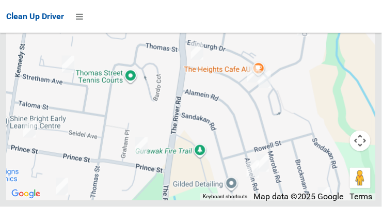
click at [363, 151] on button "Map camera controls" at bounding box center [360, 140] width 21 height 21
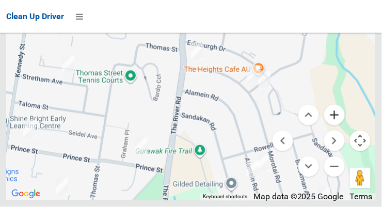
click at [332, 125] on button "Zoom in" at bounding box center [334, 115] width 21 height 21
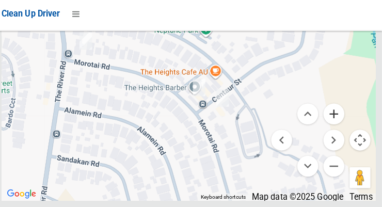
scroll to position [6579, 0]
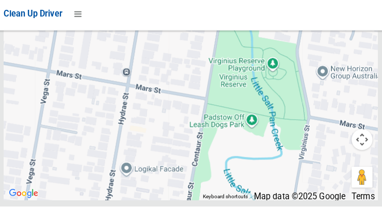
scroll to position [6607, 0]
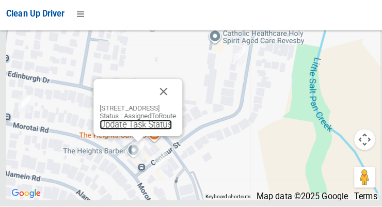
click at [99, 131] on link "Update Task Status" at bounding box center [134, 126] width 71 height 10
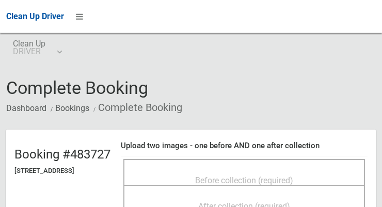
click at [185, 175] on div "Before collection (required)" at bounding box center [244, 179] width 219 height 19
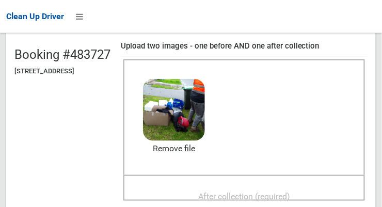
scroll to position [99, 0]
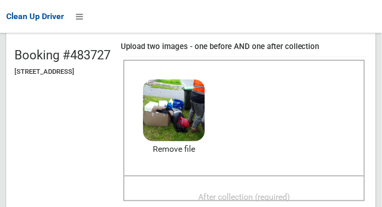
click at [228, 194] on span "After collection (required)" at bounding box center [244, 197] width 92 height 10
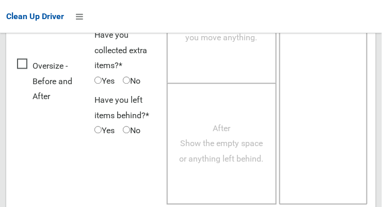
scroll to position [933, 0]
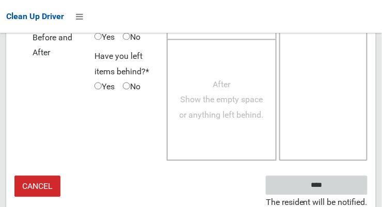
click at [314, 186] on input "****" at bounding box center [317, 185] width 102 height 19
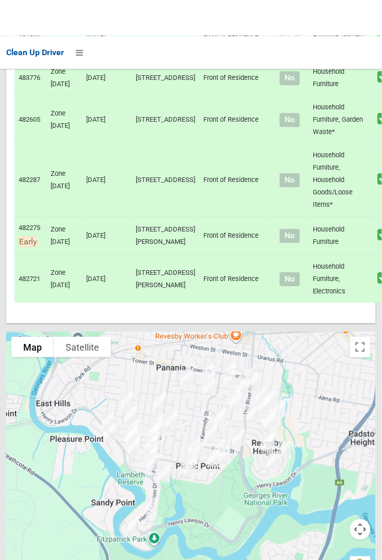
scroll to position [6240, 0]
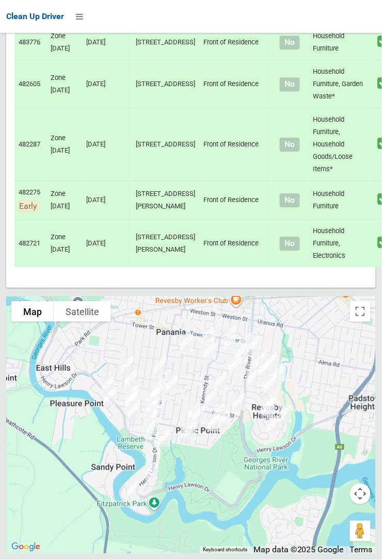
click at [14, 206] on td "482721" at bounding box center [30, 244] width 32 height 48
